Goal: Task Accomplishment & Management: Manage account settings

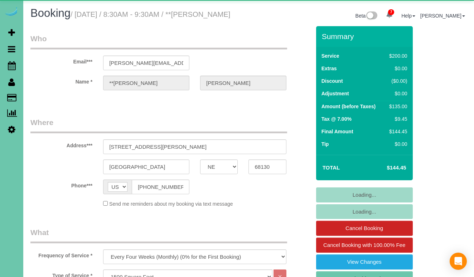
select select "NE"
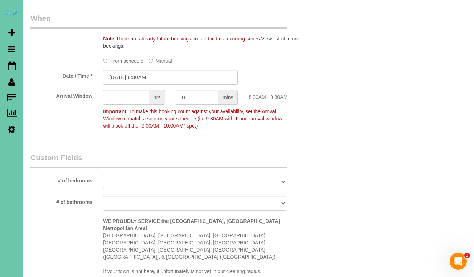
scroll to position [540, 0]
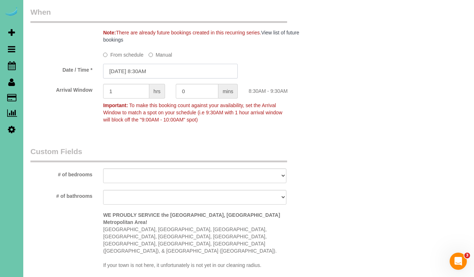
click at [165, 78] on input "09/29/2025 8:30AM" at bounding box center [170, 71] width 135 height 15
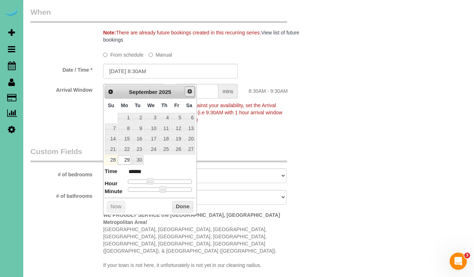
click at [186, 90] on link "Next" at bounding box center [190, 91] width 10 height 10
click at [165, 117] on link "2" at bounding box center [165, 118] width 12 height 10
type input "10/02/2025 8:30AM"
click at [177, 209] on button "Done" at bounding box center [182, 206] width 21 height 11
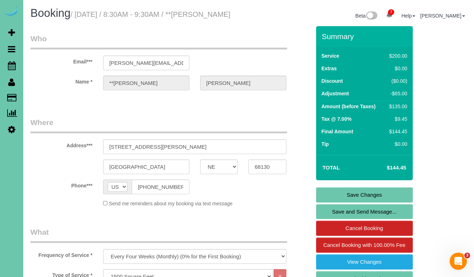
scroll to position [0, 0]
click at [356, 202] on link "Save Changes" at bounding box center [364, 194] width 97 height 15
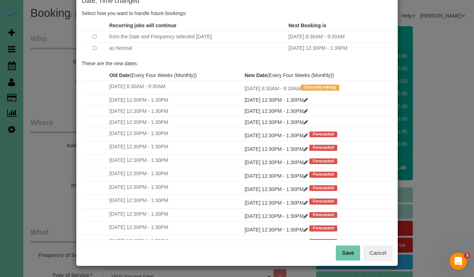
scroll to position [44, 0]
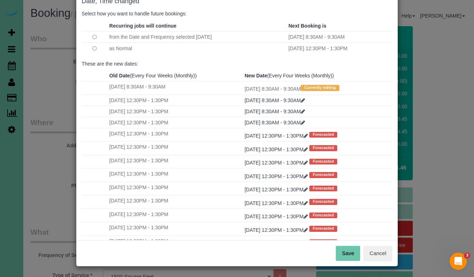
click at [355, 255] on button "Save" at bounding box center [348, 253] width 24 height 15
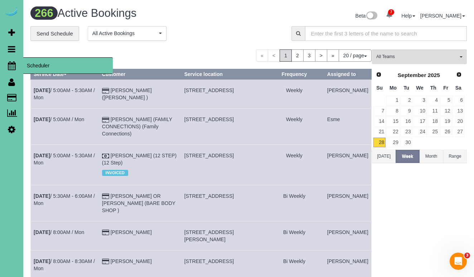
click at [10, 59] on link "Scheduler" at bounding box center [11, 65] width 23 height 16
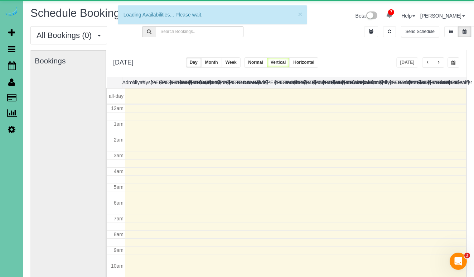
scroll to position [95, 0]
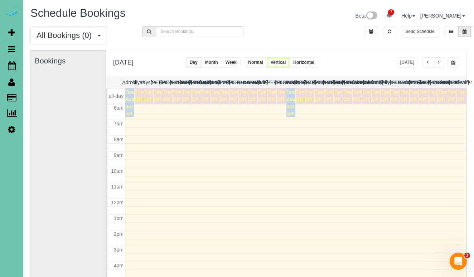
click at [434, 63] on button "button" at bounding box center [438, 62] width 11 height 10
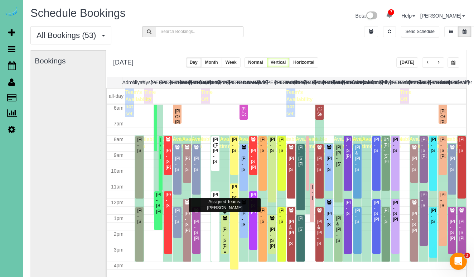
click at [225, 232] on div "Jannet Hada - 7211 Braun Street, La Vista, NE 68128" at bounding box center [224, 238] width 5 height 22
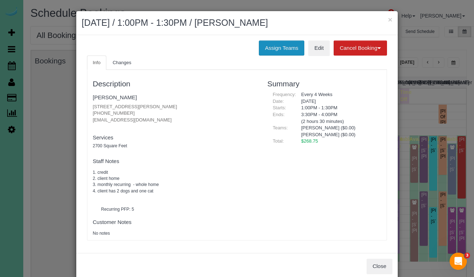
click at [280, 45] on button "Assign Teams" at bounding box center [281, 47] width 45 height 15
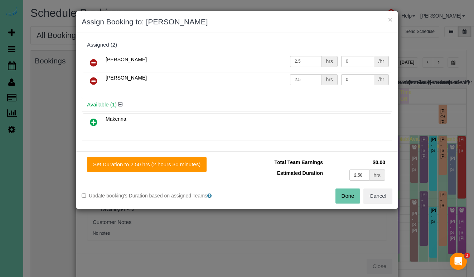
click at [92, 61] on icon at bounding box center [94, 62] width 8 height 9
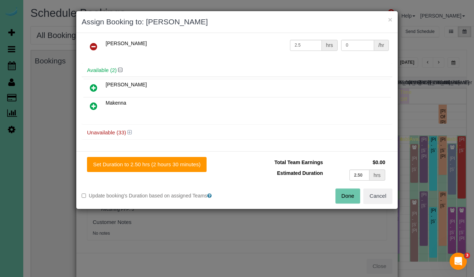
click at [131, 132] on icon at bounding box center [130, 132] width 4 height 5
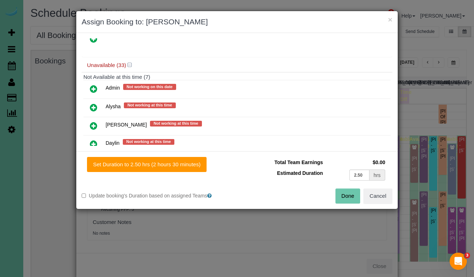
scroll to position [87, 0]
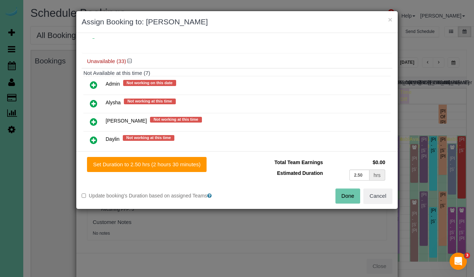
click at [93, 79] on link at bounding box center [93, 85] width 17 height 14
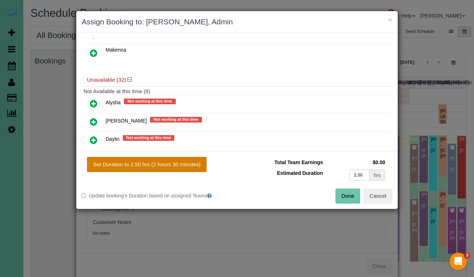
click at [164, 166] on button "Set Duration to 2.50 hrs (2 hours 30 minutes)" at bounding box center [147, 164] width 120 height 15
type input "2.50"
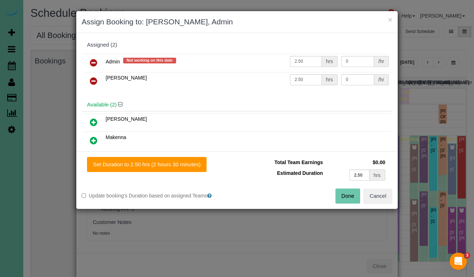
scroll to position [0, 0]
click at [345, 196] on button "Done" at bounding box center [348, 195] width 25 height 15
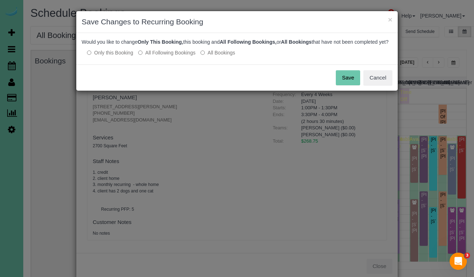
click at [352, 85] on button "Save" at bounding box center [348, 77] width 24 height 15
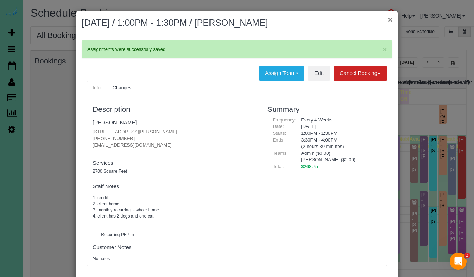
click at [388, 19] on button "×" at bounding box center [390, 20] width 4 height 8
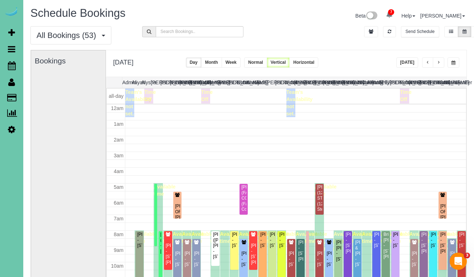
scroll to position [95, 0]
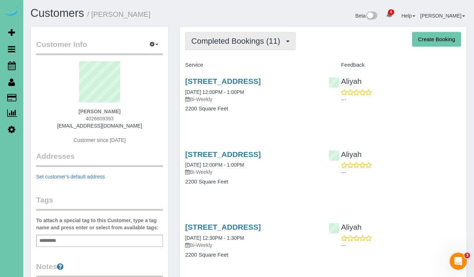
click at [250, 37] on span "Completed Bookings (11)" at bounding box center [237, 41] width 92 height 9
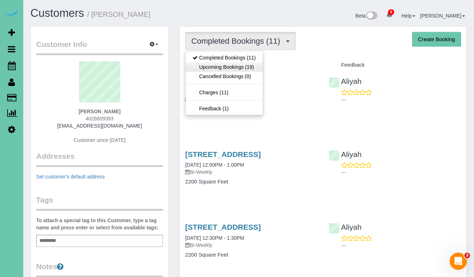
click at [249, 67] on link "Upcoming Bookings (19)" at bounding box center [224, 66] width 77 height 9
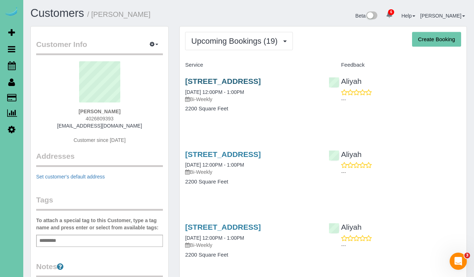
click at [232, 77] on link "1705 South 95th Street, Omaha, NE 68124" at bounding box center [223, 81] width 76 height 8
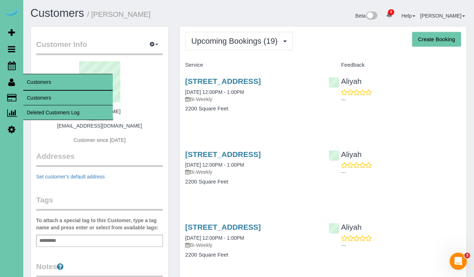
click at [38, 99] on link "Customers" at bounding box center [68, 98] width 90 height 14
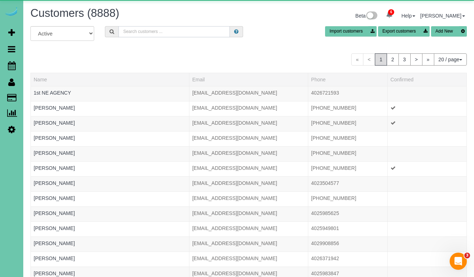
click at [152, 35] on input "text" at bounding box center [174, 31] width 111 height 11
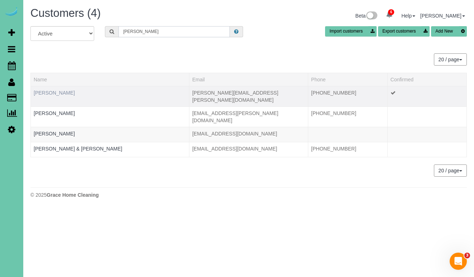
type input "Mary h"
click at [67, 91] on link "Mary Hillabrand" at bounding box center [54, 93] width 41 height 6
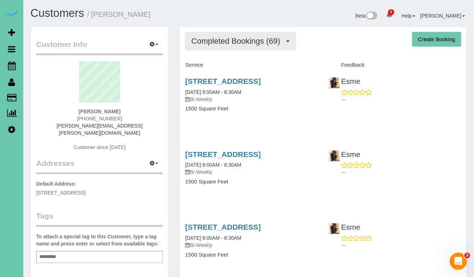
click at [253, 37] on span "Completed Bookings (69)" at bounding box center [237, 41] width 92 height 9
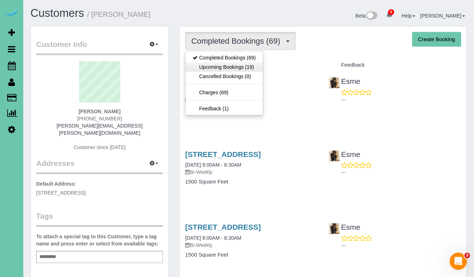
click at [250, 70] on link "Upcoming Bookings (19)" at bounding box center [224, 66] width 77 height 9
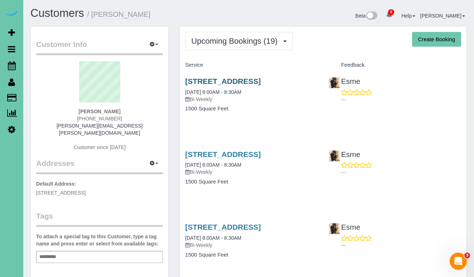
click at [242, 82] on link "8526 N 172 Circle, Bennington, NE 68007" at bounding box center [223, 81] width 76 height 8
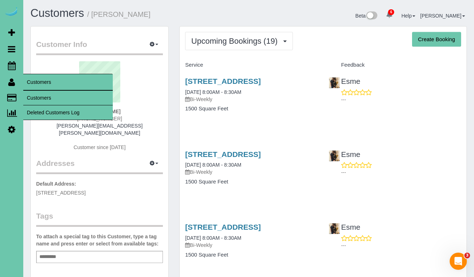
click at [32, 96] on link "Customers" at bounding box center [68, 98] width 90 height 14
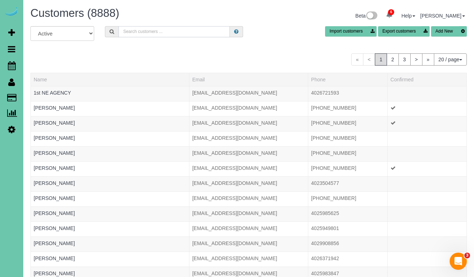
click at [148, 33] on input "text" at bounding box center [174, 31] width 111 height 11
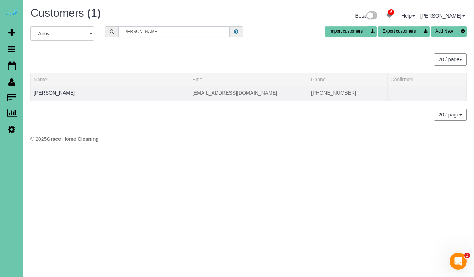
type input "holly h"
click at [47, 96] on td "Holly Hindmarsh" at bounding box center [110, 93] width 159 height 15
click at [49, 94] on link "Holly Hindmarsh" at bounding box center [54, 93] width 41 height 6
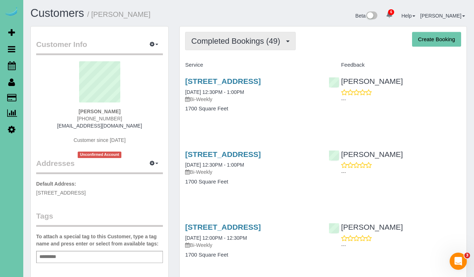
click at [266, 39] on span "Completed Bookings (49)" at bounding box center [237, 41] width 92 height 9
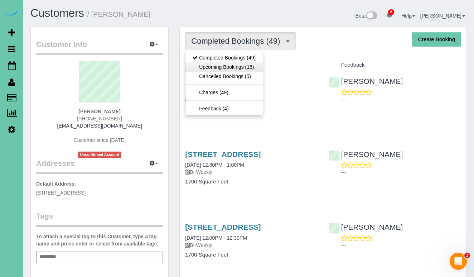
click at [263, 64] on link "Upcoming Bookings (18)" at bounding box center [224, 66] width 77 height 9
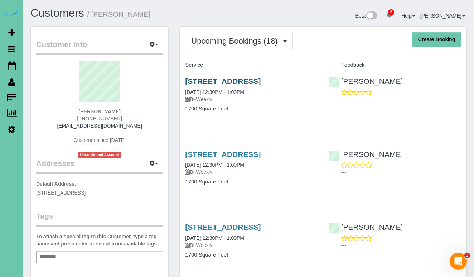
click at [243, 81] on link "14924 Polk Street, Omaha, NE 68137" at bounding box center [223, 81] width 76 height 8
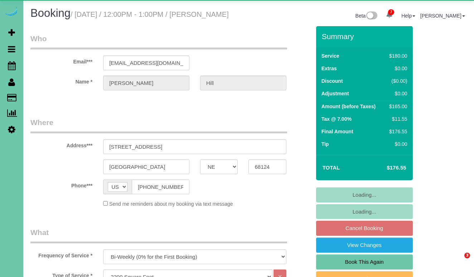
select select "NE"
select select "object:972"
select select "number:37"
select select "number:42"
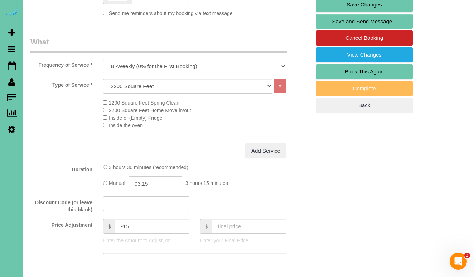
scroll to position [218, 0]
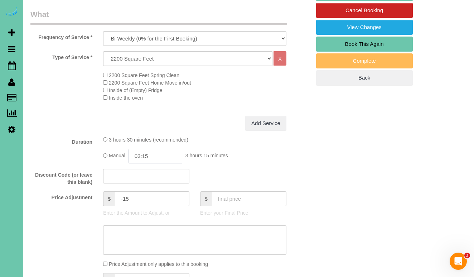
click at [157, 163] on input "03:15" at bounding box center [156, 156] width 54 height 15
type input "03:00"
click at [131, 252] on textarea at bounding box center [194, 239] width 183 height 29
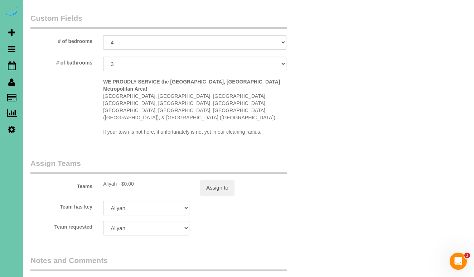
scroll to position [675, 0]
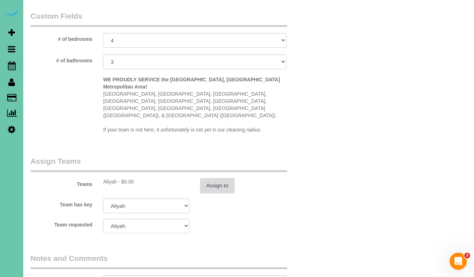
type textarea "new rate - 10/10/25"
click at [227, 178] on button "Assign to" at bounding box center [217, 185] width 34 height 15
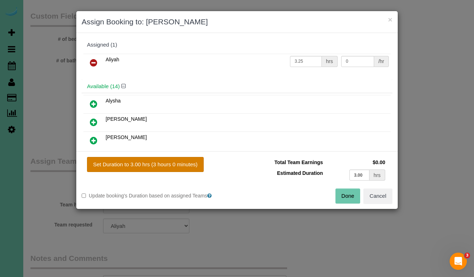
click at [181, 162] on button "Set Duration to 3.00 hrs (3 hours 0 minutes)" at bounding box center [145, 164] width 117 height 15
type input "3.00"
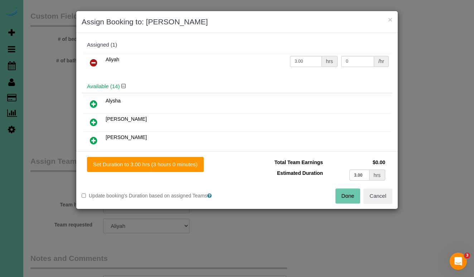
click at [337, 194] on button "Done" at bounding box center [348, 195] width 25 height 15
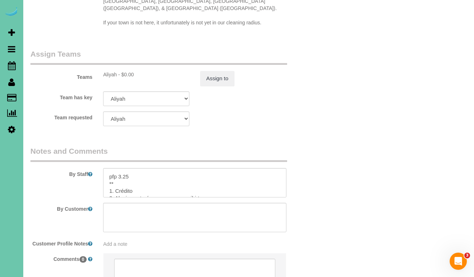
scroll to position [27, 0]
click at [147, 171] on textarea at bounding box center [194, 182] width 183 height 29
click at [148, 168] on textarea at bounding box center [194, 182] width 183 height 29
click at [145, 175] on textarea at bounding box center [194, 182] width 183 height 29
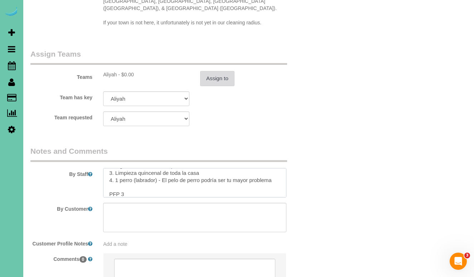
type textarea "1. credit 2. someone will be home to let you in or GC 6479 3. biweekly cleaning…"
click at [221, 71] on button "Assign to" at bounding box center [217, 78] width 34 height 15
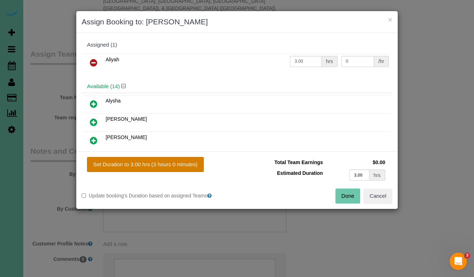
click at [172, 171] on button "Set Duration to 3.00 hrs (3 hours 0 minutes)" at bounding box center [145, 164] width 117 height 15
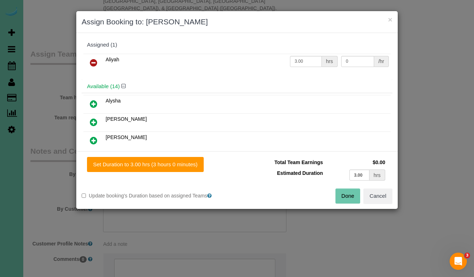
click at [337, 195] on button "Done" at bounding box center [348, 195] width 25 height 15
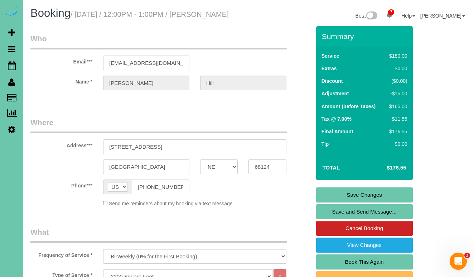
scroll to position [0, 0]
click at [344, 201] on link "Save Changes" at bounding box center [364, 194] width 97 height 15
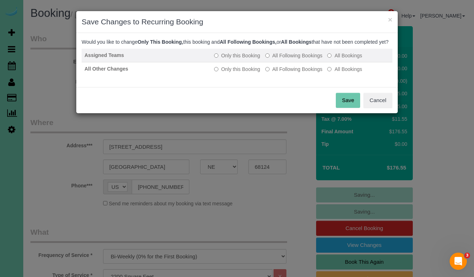
click at [287, 59] on label "All Following Bookings" at bounding box center [293, 55] width 57 height 7
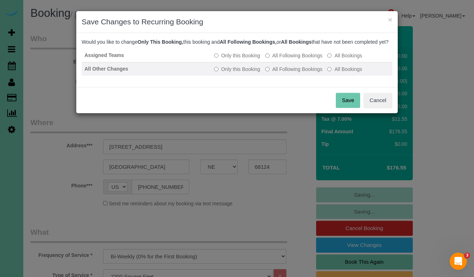
click at [287, 73] on label "All Following Bookings" at bounding box center [293, 69] width 57 height 7
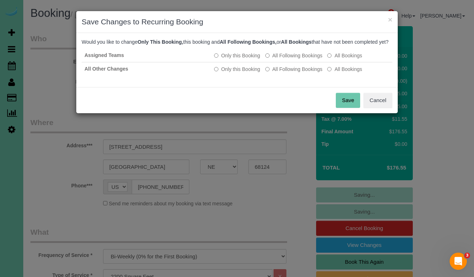
click at [350, 105] on button "Save" at bounding box center [348, 100] width 24 height 15
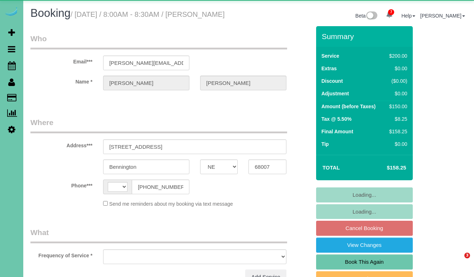
select select "NE"
select select "string:[GEOGRAPHIC_DATA]"
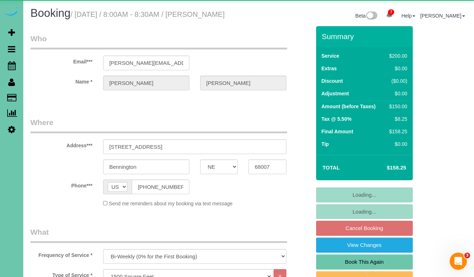
select select "object:955"
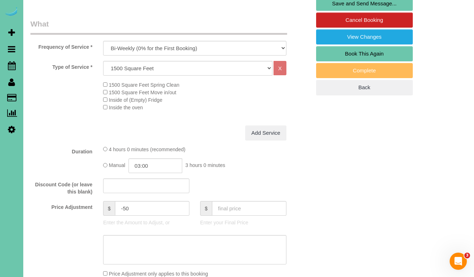
scroll to position [207, 0]
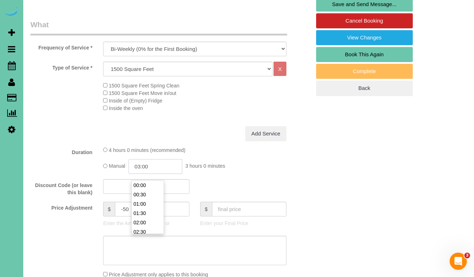
click at [159, 171] on input "03:00" at bounding box center [156, 166] width 54 height 15
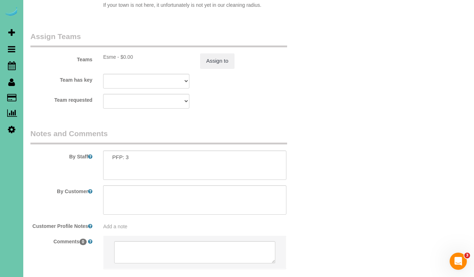
scroll to position [63, 0]
type input "02:45"
click at [156, 150] on textarea at bounding box center [194, 164] width 183 height 29
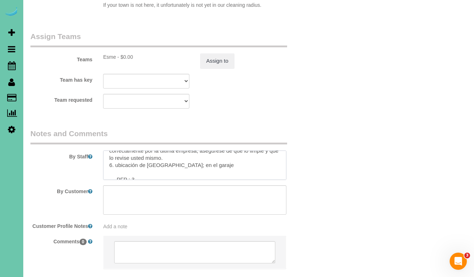
scroll to position [128, 0]
click at [149, 150] on textarea at bounding box center [194, 164] width 183 height 29
type textarea "1. Credit 2. Garage Code - 1175 3. Biweekly recurring; main floor only 4. clien…"
click at [209, 53] on button "Assign to" at bounding box center [217, 60] width 34 height 15
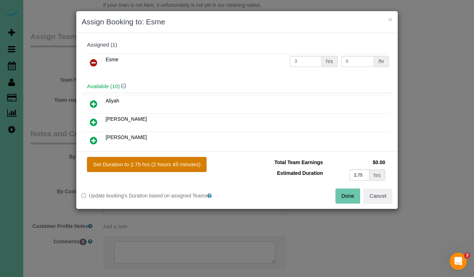
click at [182, 163] on button "Set Duration to 2.75 hrs (2 hours 45 minutes)" at bounding box center [147, 164] width 120 height 15
type input "2.75"
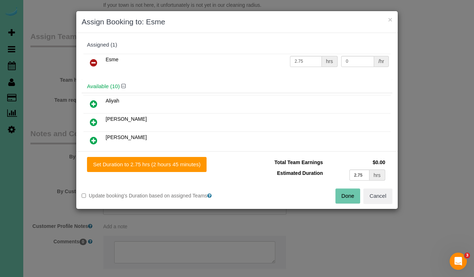
click at [343, 197] on button "Done" at bounding box center [348, 195] width 25 height 15
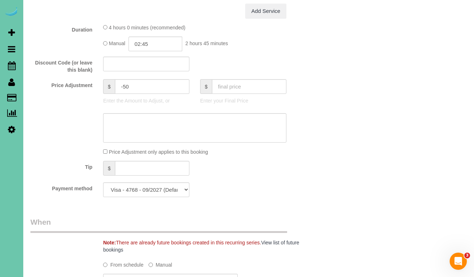
scroll to position [327, 0]
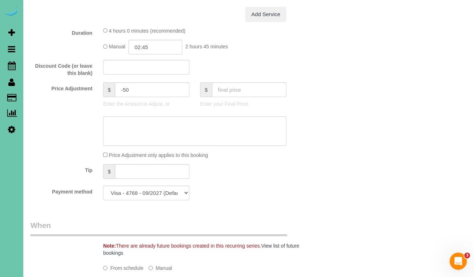
click at [198, 144] on textarea at bounding box center [194, 130] width 183 height 29
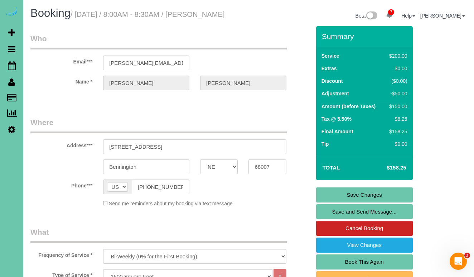
scroll to position [0, 0]
type textarea "new rate - 10/9/25"
click at [325, 202] on link "Save Changes" at bounding box center [364, 194] width 97 height 15
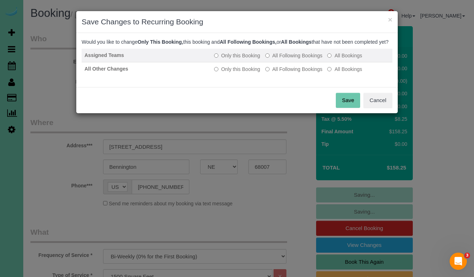
click at [286, 59] on label "All Following Bookings" at bounding box center [293, 55] width 57 height 7
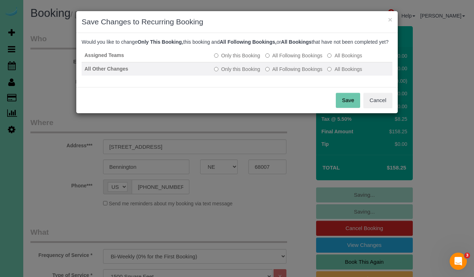
click at [283, 73] on label "All Following Bookings" at bounding box center [293, 69] width 57 height 7
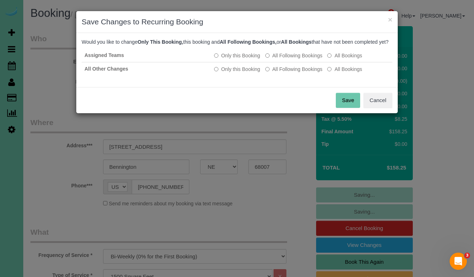
click at [343, 107] on button "Save" at bounding box center [348, 100] width 24 height 15
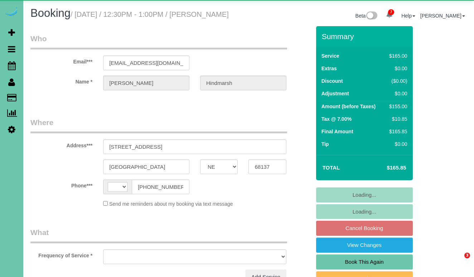
select select "NE"
select select "string:fspay"
select select "string:[GEOGRAPHIC_DATA]"
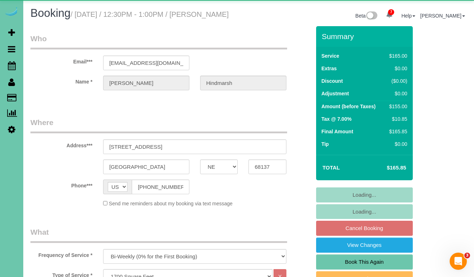
select select "object:979"
select select "number:36"
select select "number:42"
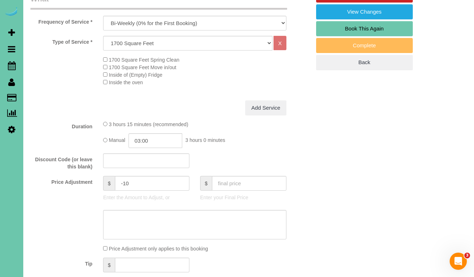
scroll to position [237, 0]
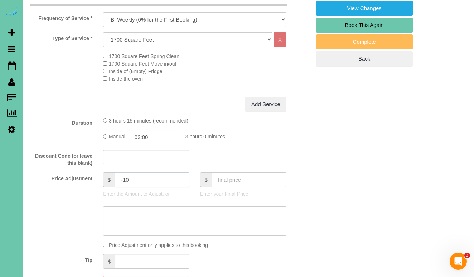
drag, startPoint x: 135, startPoint y: 186, endPoint x: 108, endPoint y: 186, distance: 27.2
click at [108, 186] on div "$ -10" at bounding box center [146, 179] width 86 height 15
type textarea "n"
type input "0"
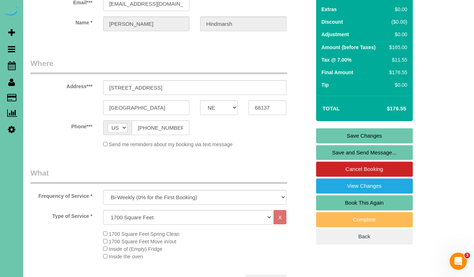
scroll to position [58, 0]
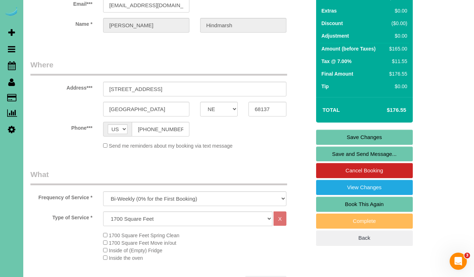
type textarea "new rate - [DATE]"
drag, startPoint x: 181, startPoint y: 12, endPoint x: 87, endPoint y: 6, distance: 93.7
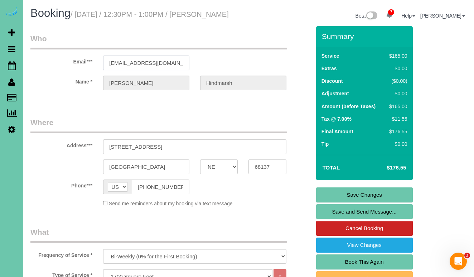
scroll to position [0, 0]
click at [319, 201] on link "Save Changes" at bounding box center [364, 194] width 97 height 15
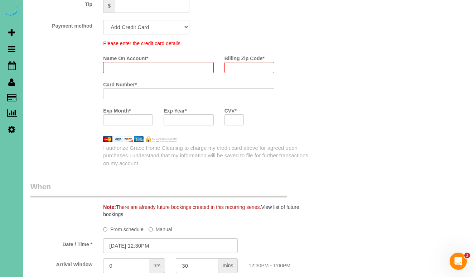
scroll to position [518, 0]
select select "string:fspay-14deeef3-4b93-4ecc-85b1-fdadb77cce74"
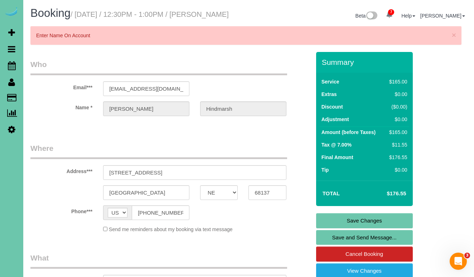
scroll to position [0, 0]
click at [351, 224] on link "Save Changes" at bounding box center [364, 220] width 97 height 15
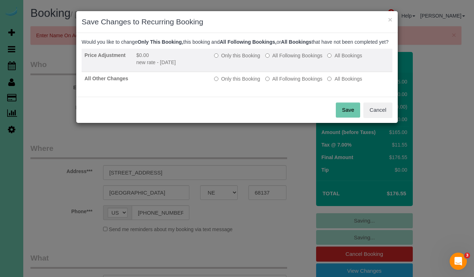
click at [286, 59] on label "All Following Bookings" at bounding box center [293, 55] width 57 height 7
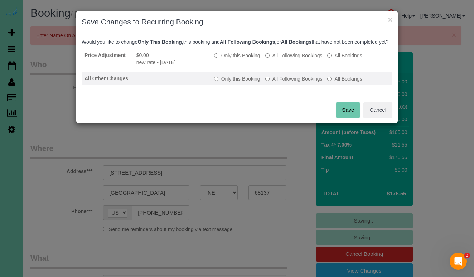
click at [286, 82] on label "All Following Bookings" at bounding box center [293, 78] width 57 height 7
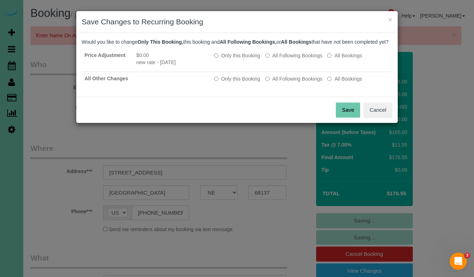
click at [350, 115] on button "Save" at bounding box center [348, 109] width 24 height 15
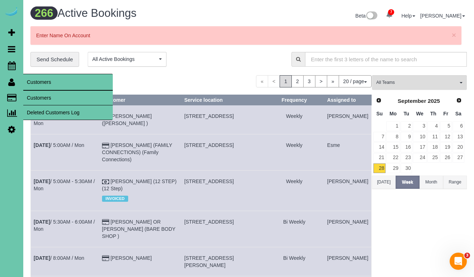
click at [34, 93] on link "Customers" at bounding box center [68, 98] width 90 height 14
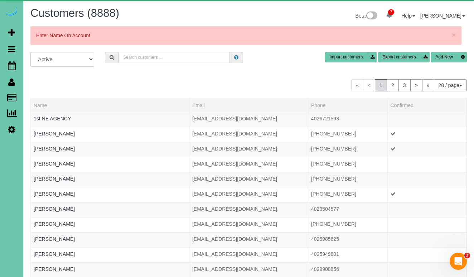
click at [127, 59] on input "text" at bounding box center [174, 57] width 111 height 11
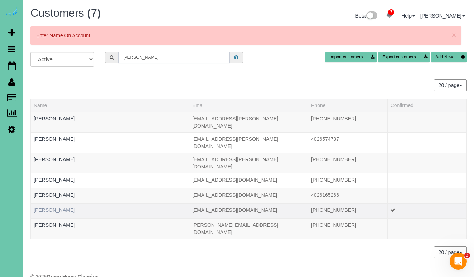
type input "[PERSON_NAME]"
click at [59, 207] on link "[PERSON_NAME]" at bounding box center [54, 210] width 41 height 6
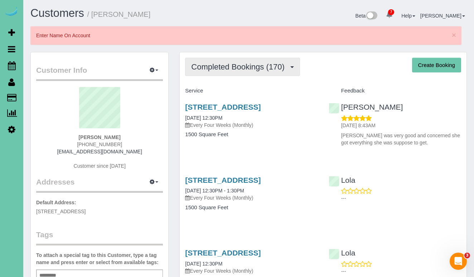
click at [217, 61] on button "Completed Bookings (170)" at bounding box center [242, 67] width 115 height 18
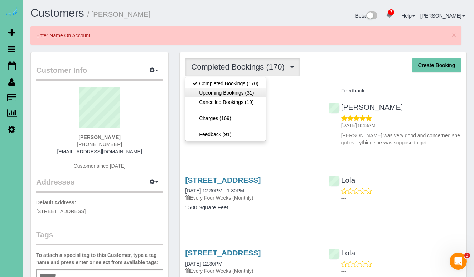
click at [219, 88] on link "Upcoming Bookings (31)" at bounding box center [226, 92] width 80 height 9
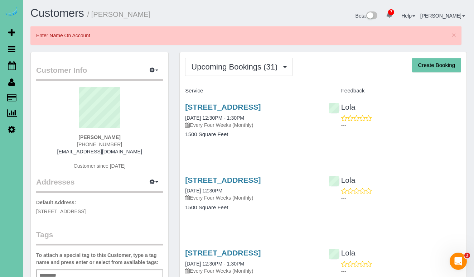
click at [192, 174] on div "1312 N 209 Street, Elkhorn, NE 68022 10/13/2025 12:30PM Every Four Weeks (Month…" at bounding box center [251, 197] width 143 height 55
click at [192, 176] on link "1312 N 209 Street, Elkhorn, NE 68022" at bounding box center [223, 180] width 76 height 8
click at [220, 66] on span "Upcoming Bookings (31)" at bounding box center [236, 66] width 90 height 9
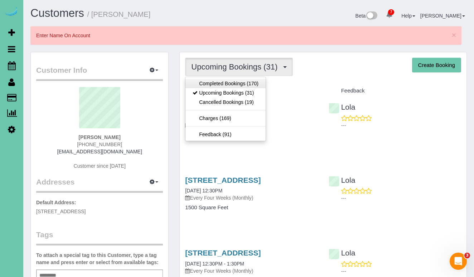
click at [216, 82] on link "Completed Bookings (170)" at bounding box center [226, 83] width 80 height 9
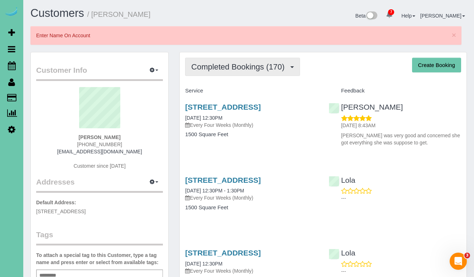
click at [263, 63] on span "Completed Bookings (170)" at bounding box center [239, 66] width 97 height 9
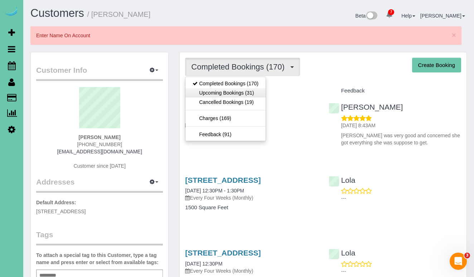
click at [250, 89] on link "Upcoming Bookings (31)" at bounding box center [226, 92] width 80 height 9
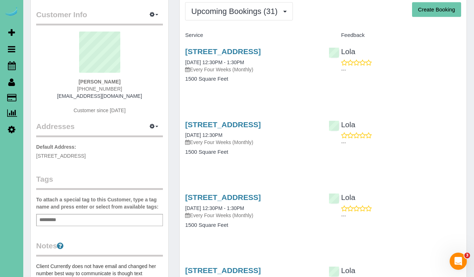
scroll to position [57, 0]
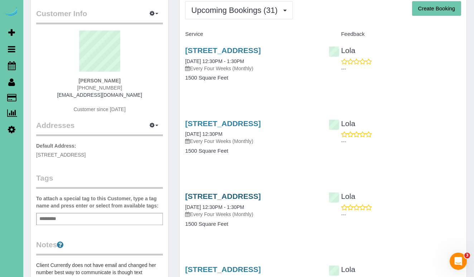
click at [245, 193] on link "1312 N 209 Street, Elkhorn, NE 68022" at bounding box center [223, 196] width 76 height 8
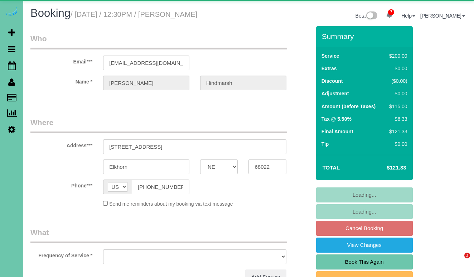
select select "NE"
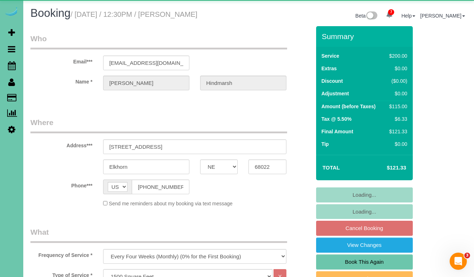
select select "object:958"
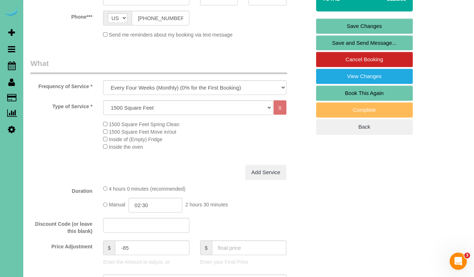
scroll to position [169, 0]
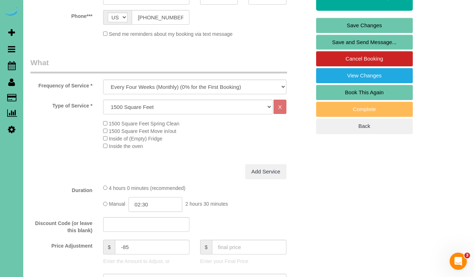
click at [167, 200] on input "02:30" at bounding box center [156, 204] width 54 height 15
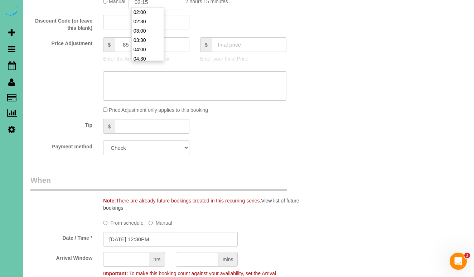
scroll to position [372, 0]
type input "02:15"
click at [228, 154] on fieldset "What Frequency of Service * One Time Weekly (0% for the First Booking) Bi-Weekl…" at bounding box center [170, 8] width 280 height 306
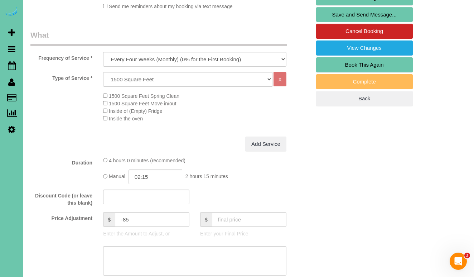
scroll to position [206, 0]
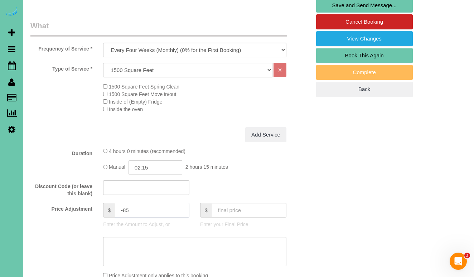
click at [135, 210] on input "-85" at bounding box center [152, 210] width 75 height 15
type input "-80"
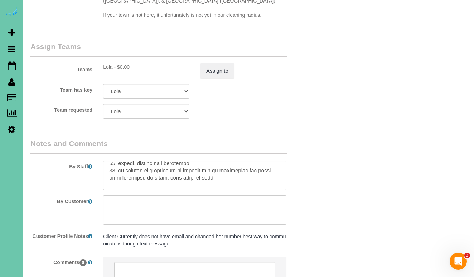
scroll to position [182, 0]
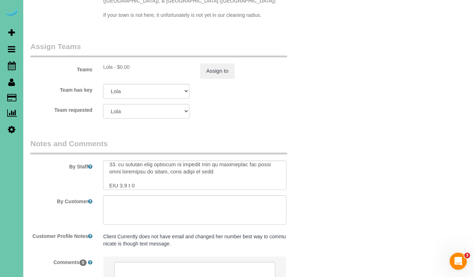
type textarea "new rate - 10/13/25"
click at [126, 160] on textarea at bounding box center [194, 174] width 183 height 29
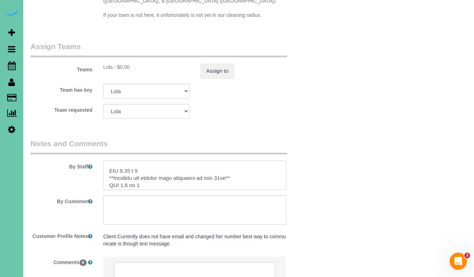
scroll to position [196, 0]
drag, startPoint x: 106, startPoint y: 151, endPoint x: 194, endPoint y: 159, distance: 88.5
click at [194, 160] on textarea at bounding box center [194, 174] width 183 height 29
click at [226, 160] on textarea at bounding box center [194, 174] width 183 height 29
drag, startPoint x: 151, startPoint y: 152, endPoint x: 100, endPoint y: 150, distance: 50.5
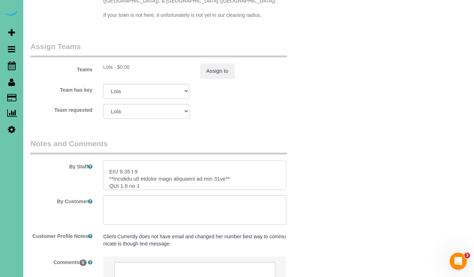
click at [100, 160] on div at bounding box center [195, 174] width 194 height 29
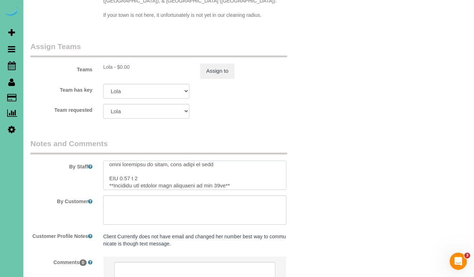
drag, startPoint x: 148, startPoint y: 144, endPoint x: 131, endPoint y: 144, distance: 16.8
click at [131, 160] on textarea at bounding box center [194, 174] width 183 height 29
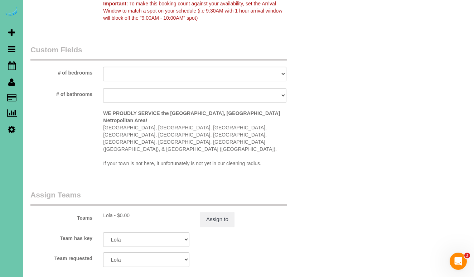
scroll to position [642, 0]
type textarea "1. Check 2. Customer will let in 3. Recurring bi-weekly; main floor only today …"
click at [224, 211] on button "Assign to" at bounding box center [217, 218] width 34 height 15
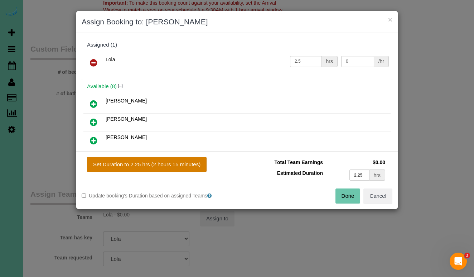
click at [202, 170] on button "Set Duration to 2.25 hrs (2 hours 15 minutes)" at bounding box center [147, 164] width 120 height 15
type input "2.25"
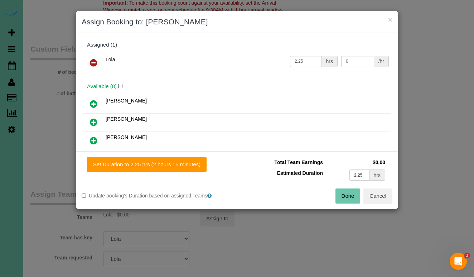
click at [351, 198] on button "Done" at bounding box center [348, 195] width 25 height 15
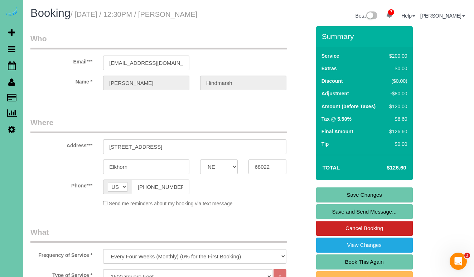
scroll to position [0, 0]
click at [350, 194] on link "Save Changes" at bounding box center [364, 194] width 97 height 15
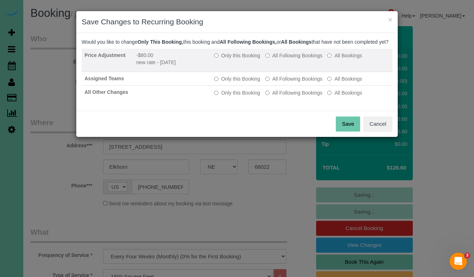
click at [311, 59] on label "All Following Bookings" at bounding box center [293, 55] width 57 height 7
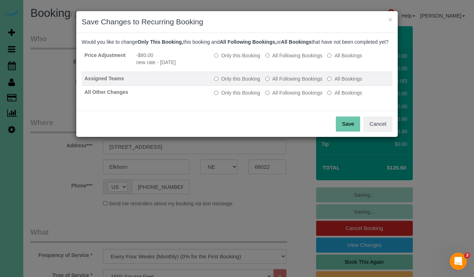
click at [299, 82] on label "All Following Bookings" at bounding box center [293, 78] width 57 height 7
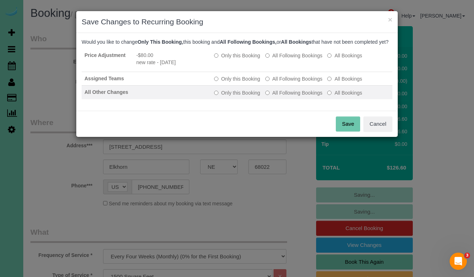
click at [298, 96] on label "All Following Bookings" at bounding box center [293, 92] width 57 height 7
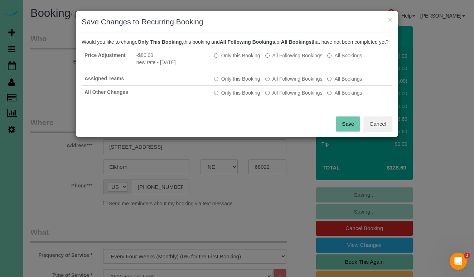
click at [344, 131] on button "Save" at bounding box center [348, 123] width 24 height 15
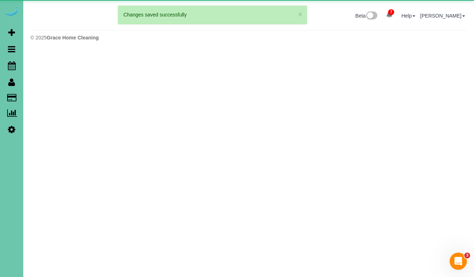
click at [312, 3] on div "× 3 Changes saved successfully Beta 7 Your Notifications You have 0 alerts × Yo…" at bounding box center [248, 26] width 451 height 52
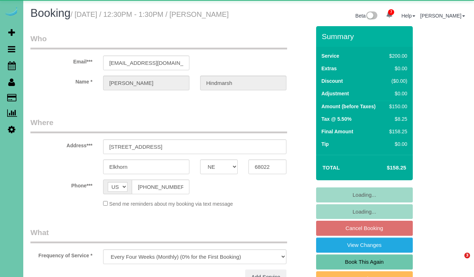
select select "NE"
select select "object:958"
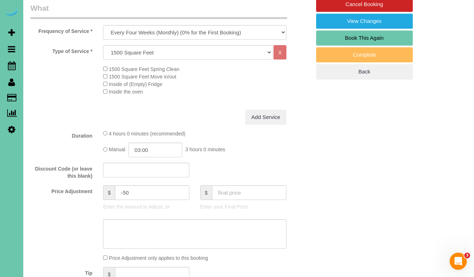
scroll to position [225, 0]
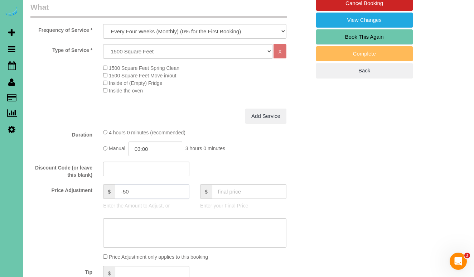
click at [127, 198] on input "-50" at bounding box center [152, 191] width 75 height 15
type input "-40"
type textarea "new rate - [DATE]"
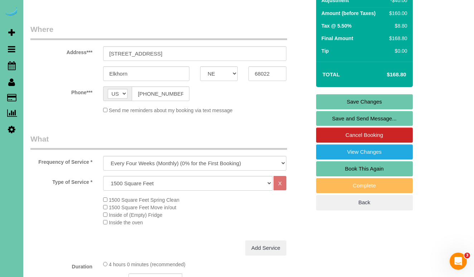
scroll to position [93, 0]
